Goal: Information Seeking & Learning: Learn about a topic

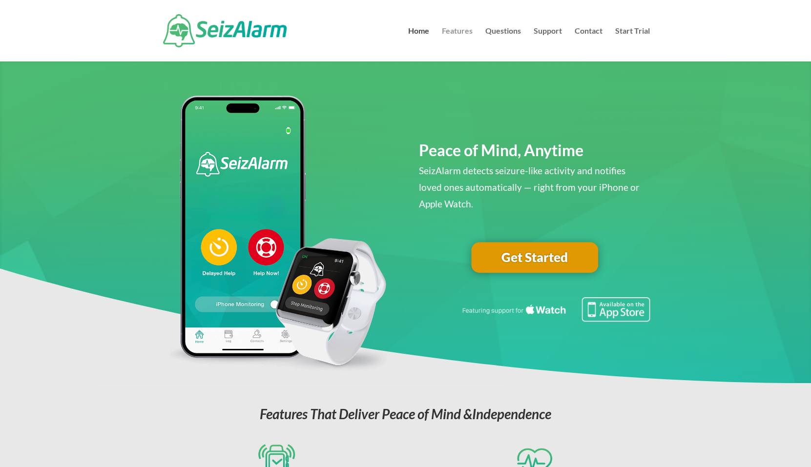
click at [465, 32] on link "Features" at bounding box center [457, 44] width 31 height 34
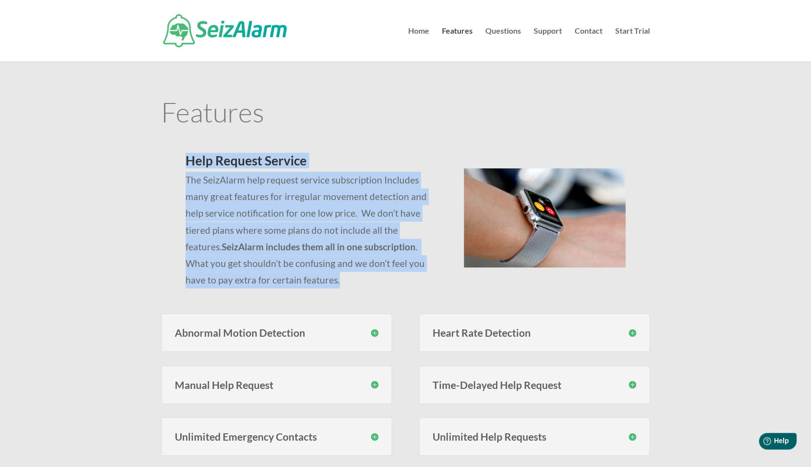
drag, startPoint x: 271, startPoint y: 279, endPoint x: 182, endPoint y: 164, distance: 145.4
click at [182, 164] on div "Help Request Service The SeizAlarm help request service subscription Includes m…" at bounding box center [405, 215] width 489 height 159
copy div "Help Request Service The SeizAlarm help request service subscription Includes m…"
click at [285, 182] on p "The SeizAlarm help request service subscription Includes many great features fo…" at bounding box center [312, 230] width 254 height 117
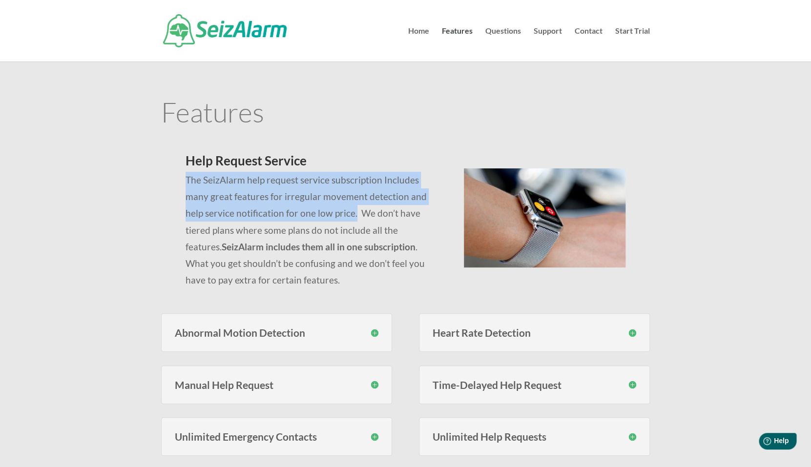
drag, startPoint x: 335, startPoint y: 214, endPoint x: 186, endPoint y: 179, distance: 152.4
click at [186, 179] on p "The SeizAlarm help request service subscription Includes many great features fo…" at bounding box center [312, 230] width 254 height 117
copy p "The SeizAlarm help request service subscription Includes many great features fo…"
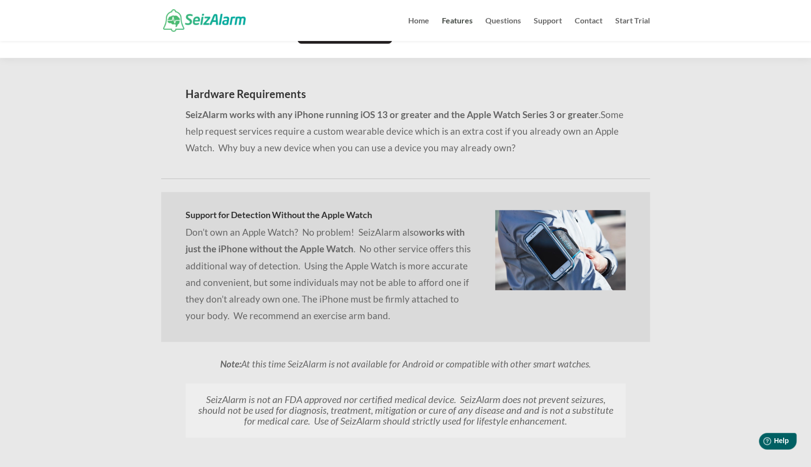
scroll to position [791, 0]
